Goal: Transaction & Acquisition: Purchase product/service

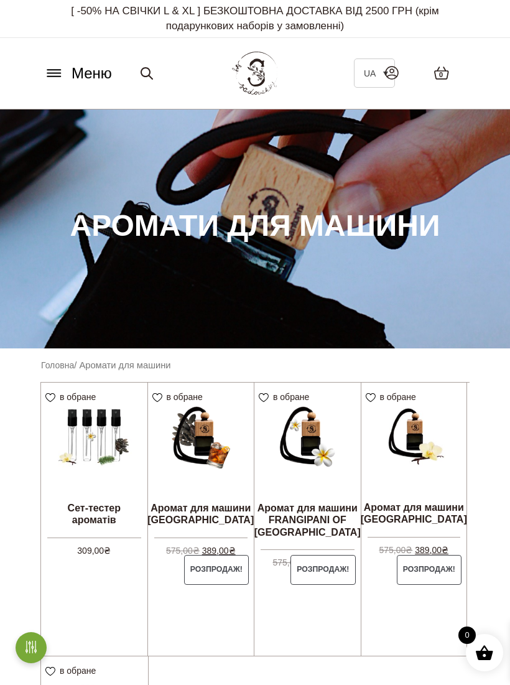
click at [262, 78] on img at bounding box center [255, 73] width 46 height 43
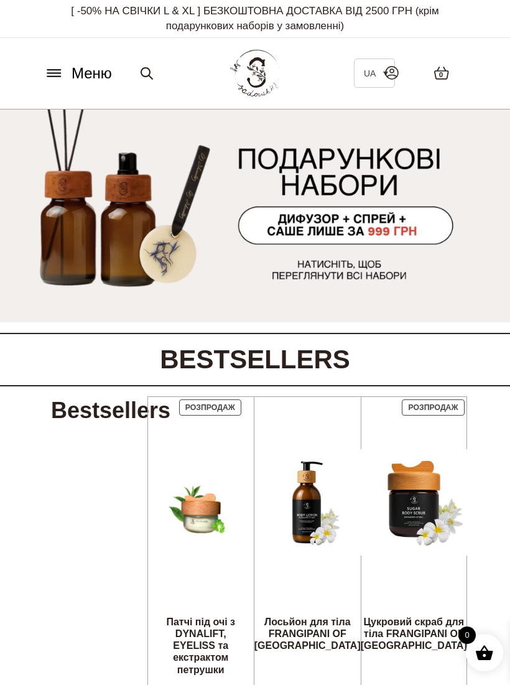
click at [268, 215] on img at bounding box center [255, 215] width 510 height 213
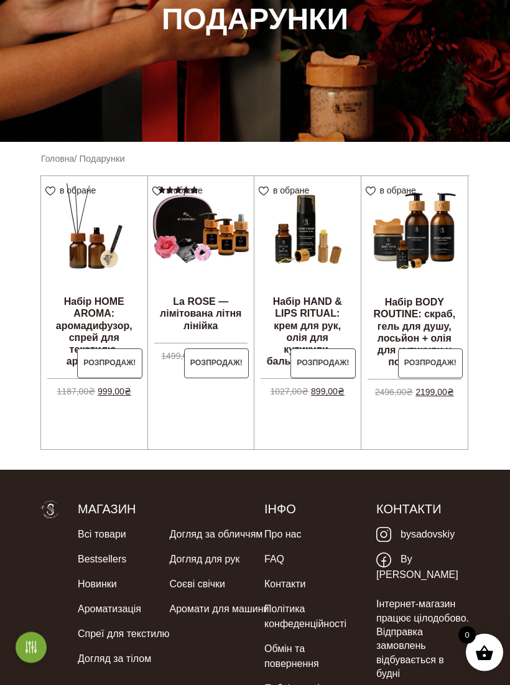
scroll to position [205, 0]
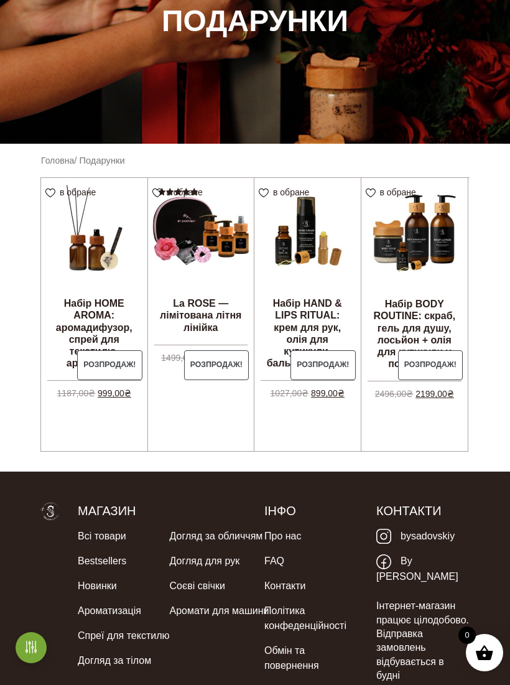
click at [22, 386] on main "Головна / Подарунки в обране View wishlist Розпродаж! Набір HOME AROMA: аромади…" at bounding box center [255, 303] width 510 height 298
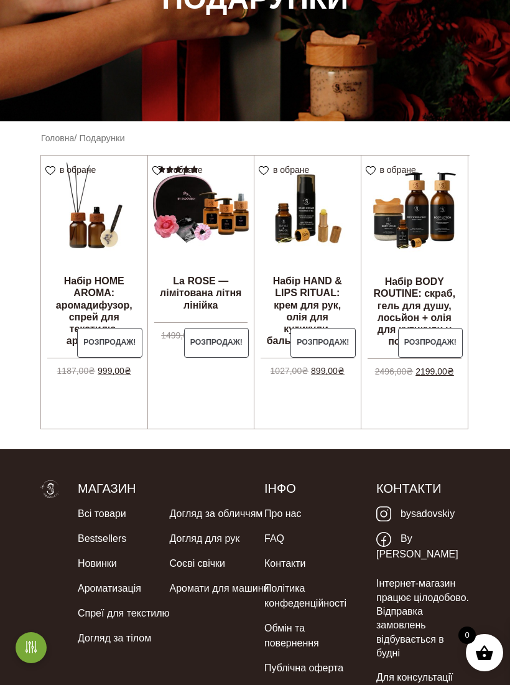
click at [487, 400] on main "Головна / Подарунки в обране View wishlist Розпродаж! Набір HOME AROMA: аромади…" at bounding box center [255, 280] width 510 height 298
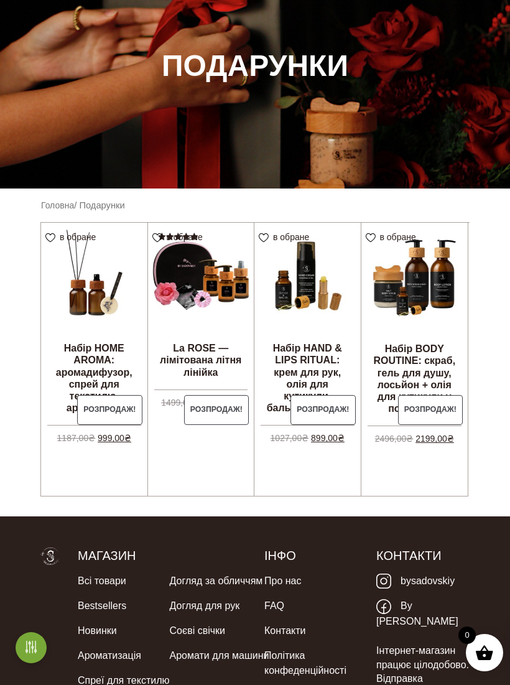
scroll to position [0, 0]
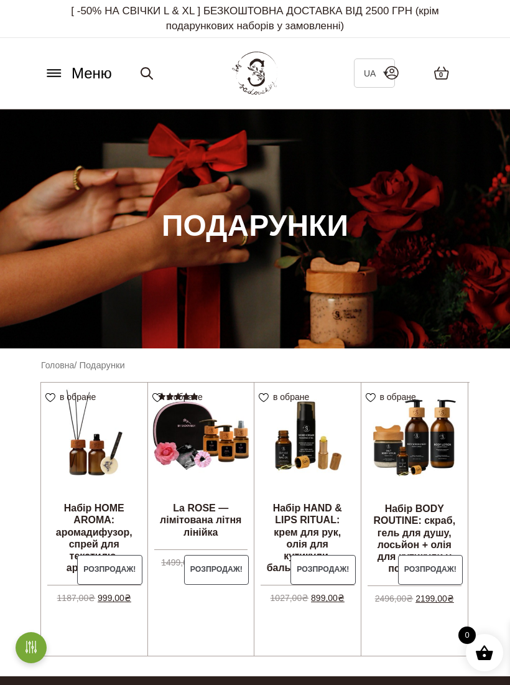
click at [45, 76] on icon at bounding box center [54, 73] width 20 height 13
